Goal: Book appointment/travel/reservation

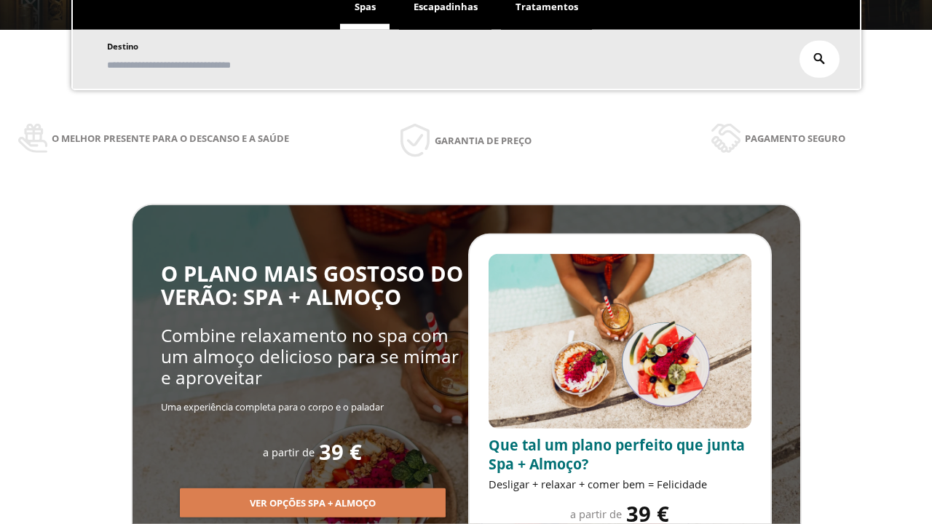
click at [445, 7] on span "Escapadinhas" at bounding box center [445, 6] width 64 height 13
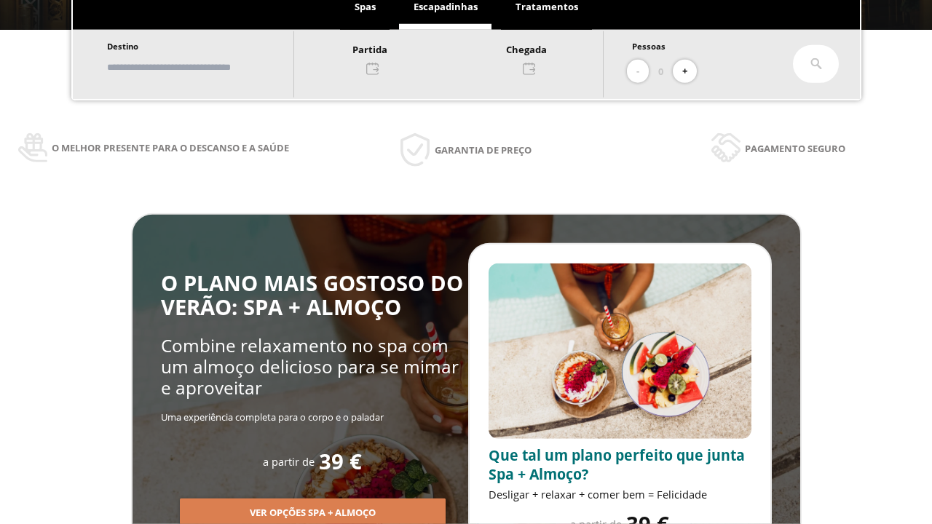
click at [205, 67] on input "text" at bounding box center [193, 67] width 181 height 25
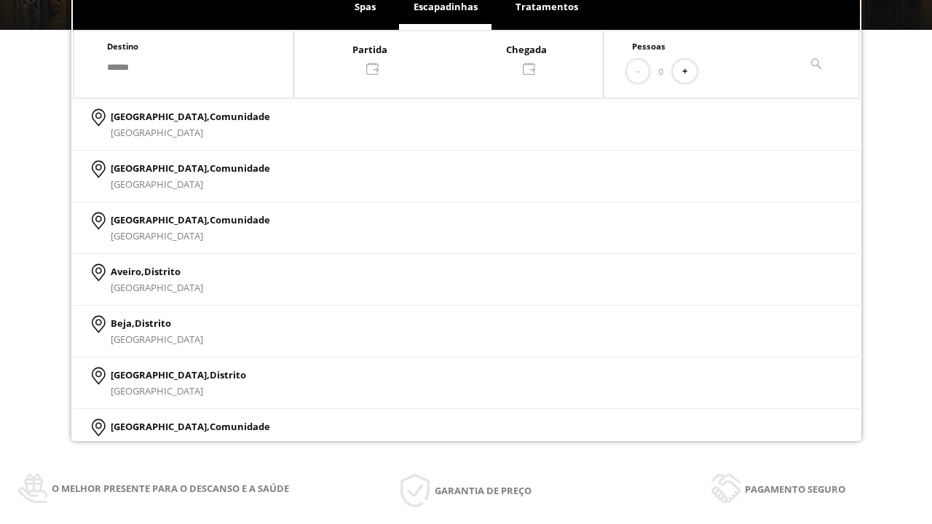
type input "******"
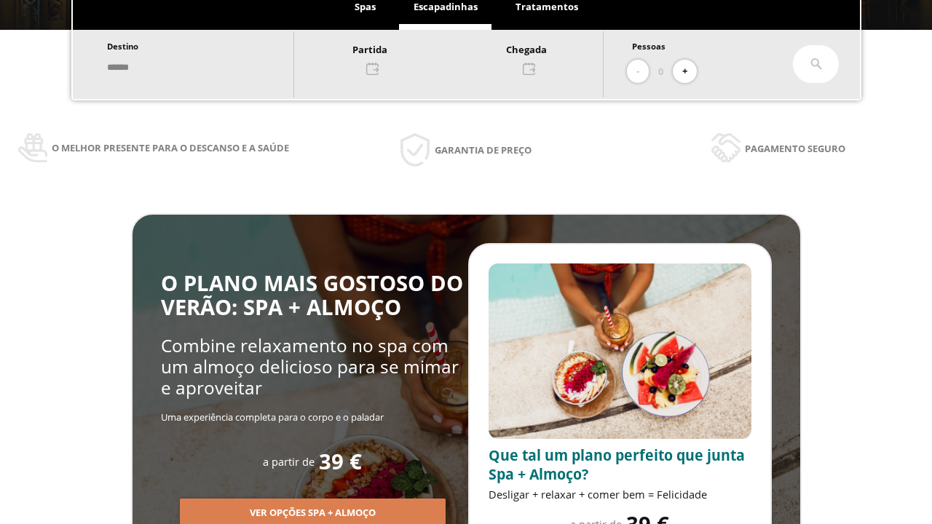
click at [463, 57] on div at bounding box center [448, 58] width 309 height 35
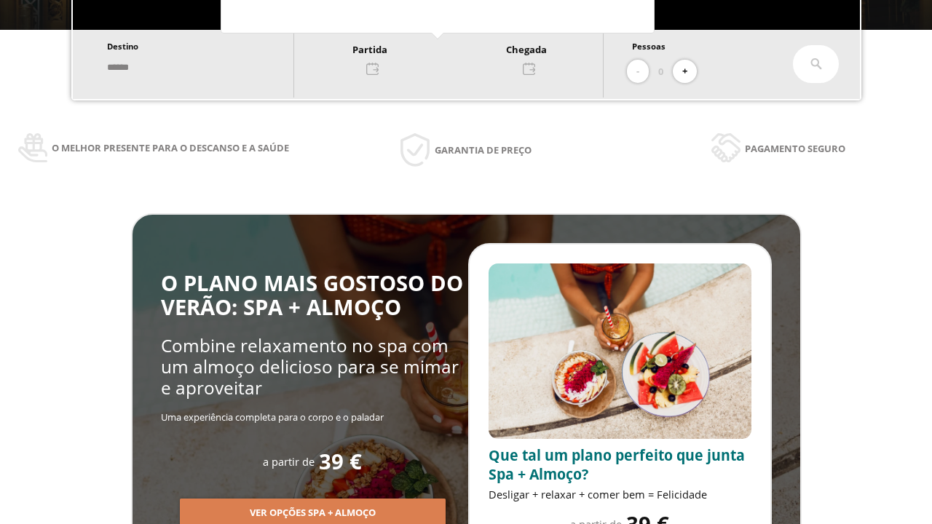
scroll to position [0, 0]
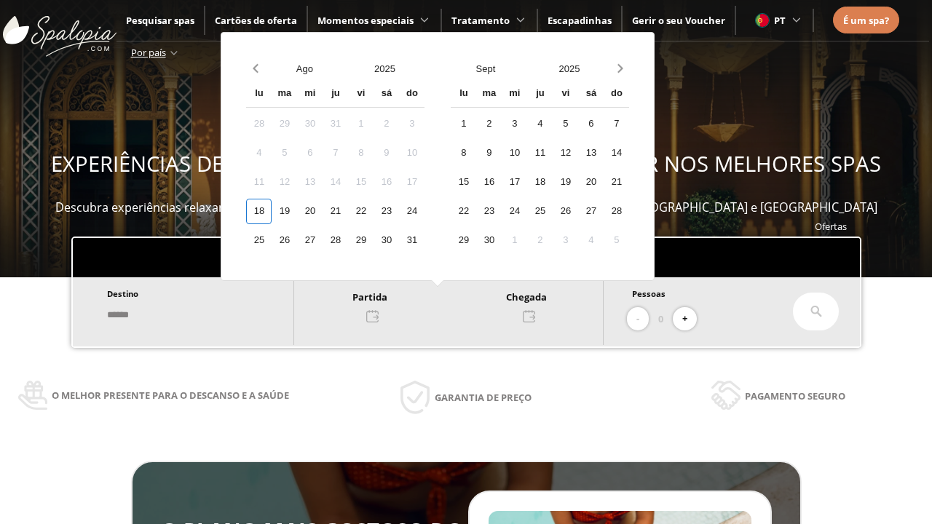
click at [322, 211] on div "20" at bounding box center [309, 211] width 25 height 25
click at [348, 211] on div "21" at bounding box center [334, 211] width 25 height 25
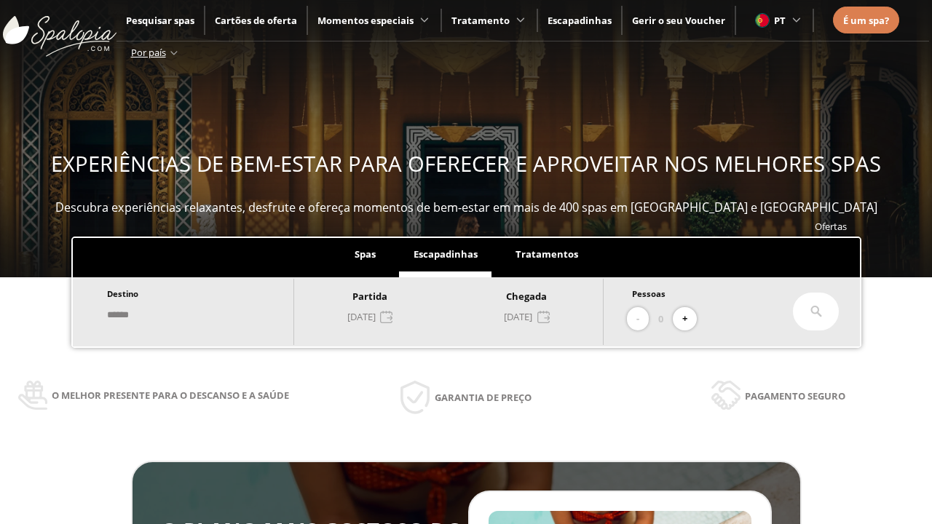
click at [689, 319] on button "+" at bounding box center [685, 319] width 24 height 24
click at [816, 312] on icon at bounding box center [816, 312] width 12 height 12
